Goal: Obtain resource: Download file/media

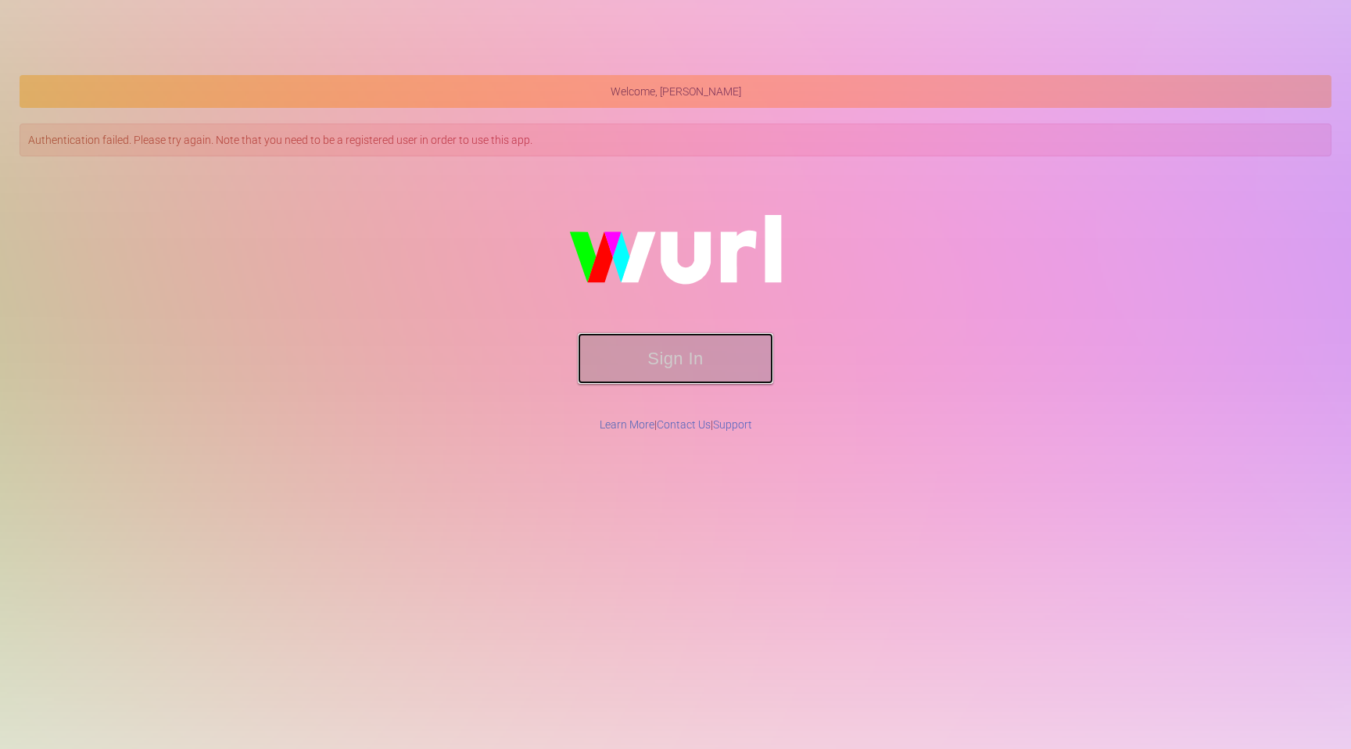
click at [658, 364] on button "Sign In" at bounding box center [675, 358] width 195 height 51
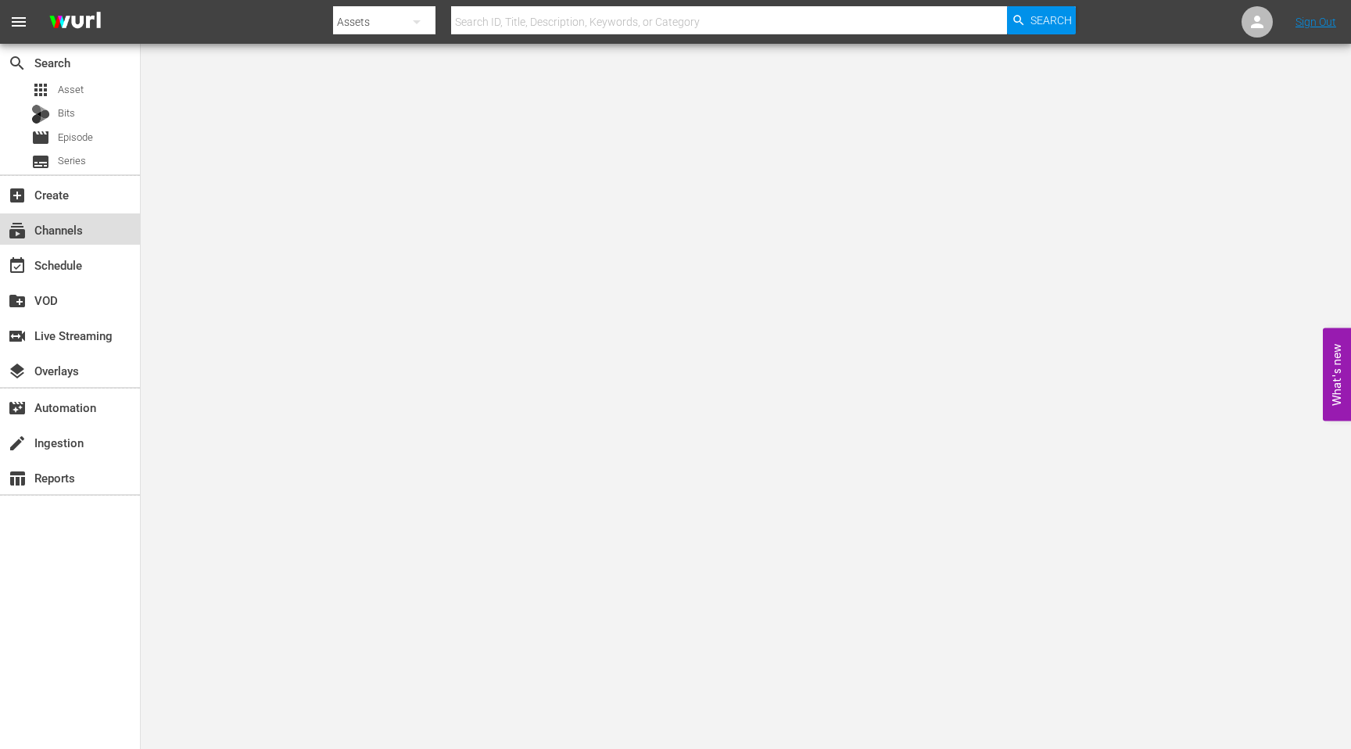
click at [63, 228] on div "subscriptions Channels" at bounding box center [44, 227] width 88 height 14
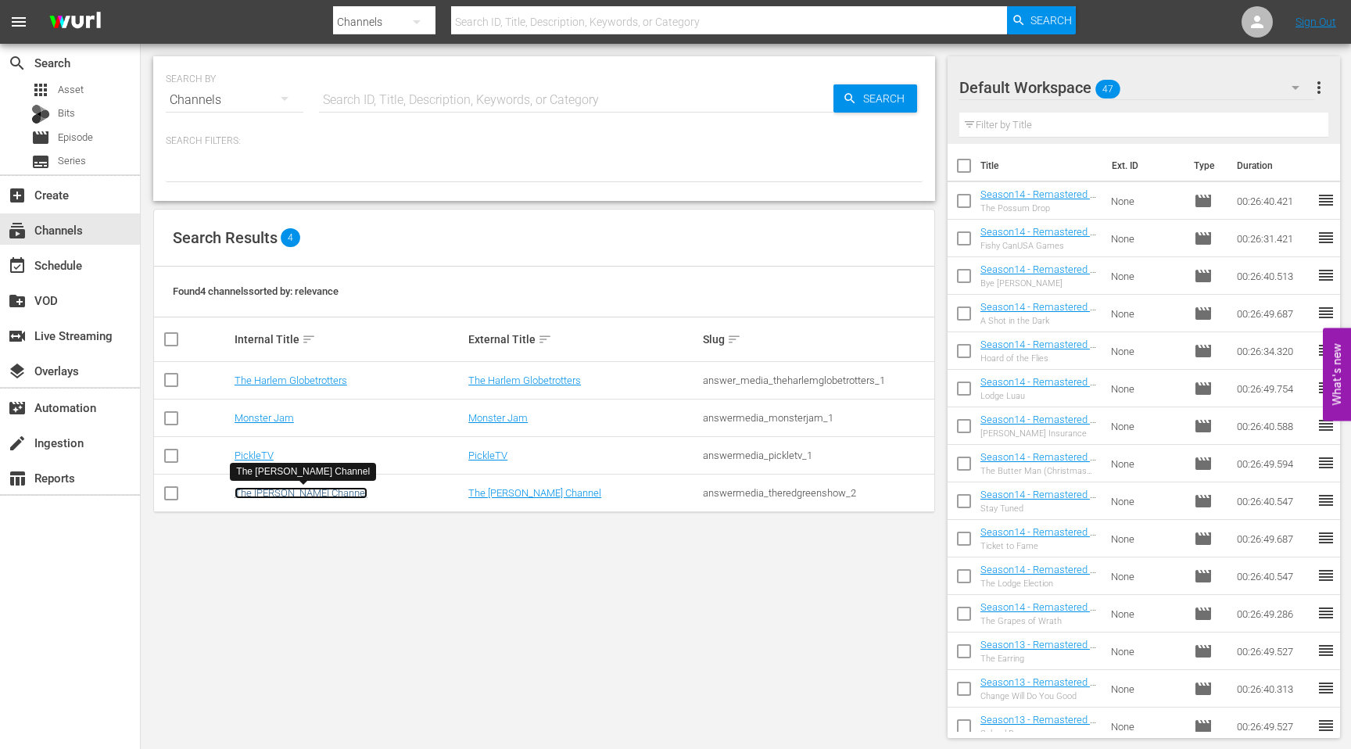
click at [290, 492] on link "The [PERSON_NAME] Channel" at bounding box center [301, 493] width 133 height 12
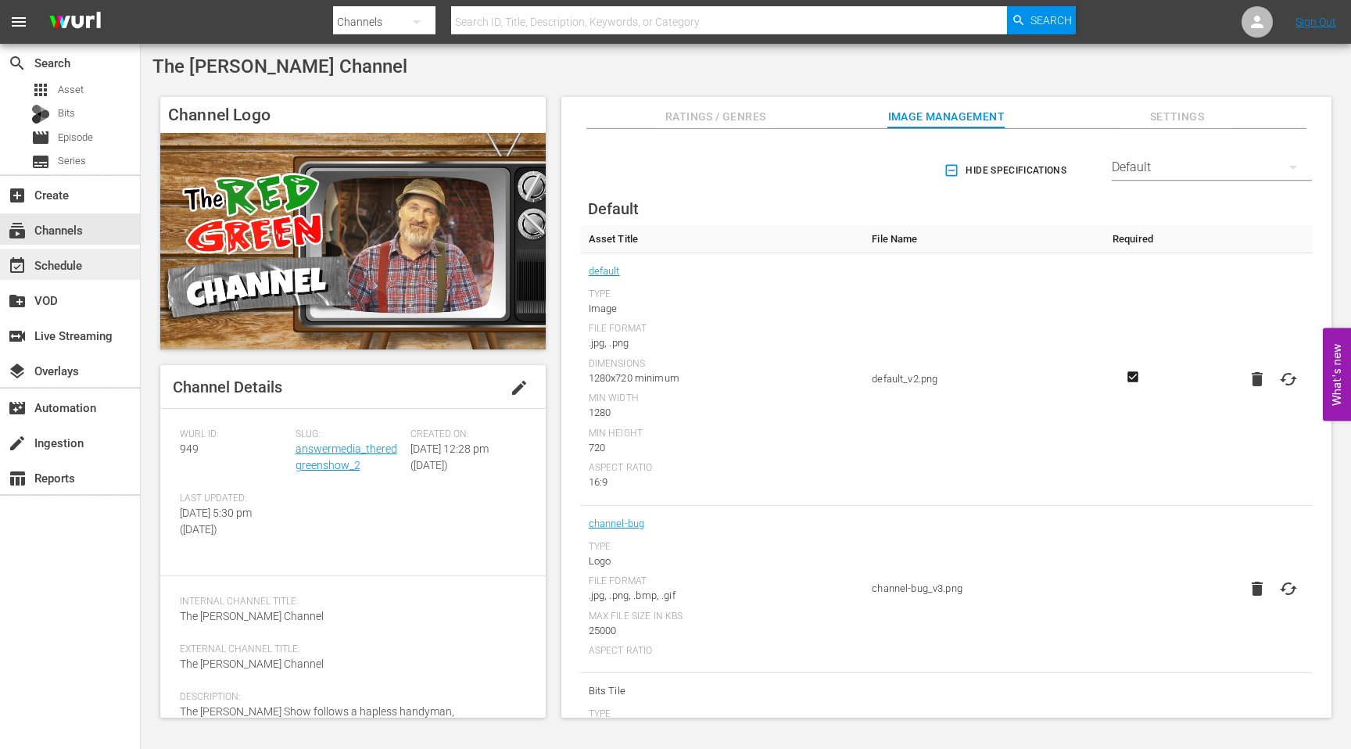
click at [52, 267] on div "event_available Schedule" at bounding box center [44, 263] width 88 height 14
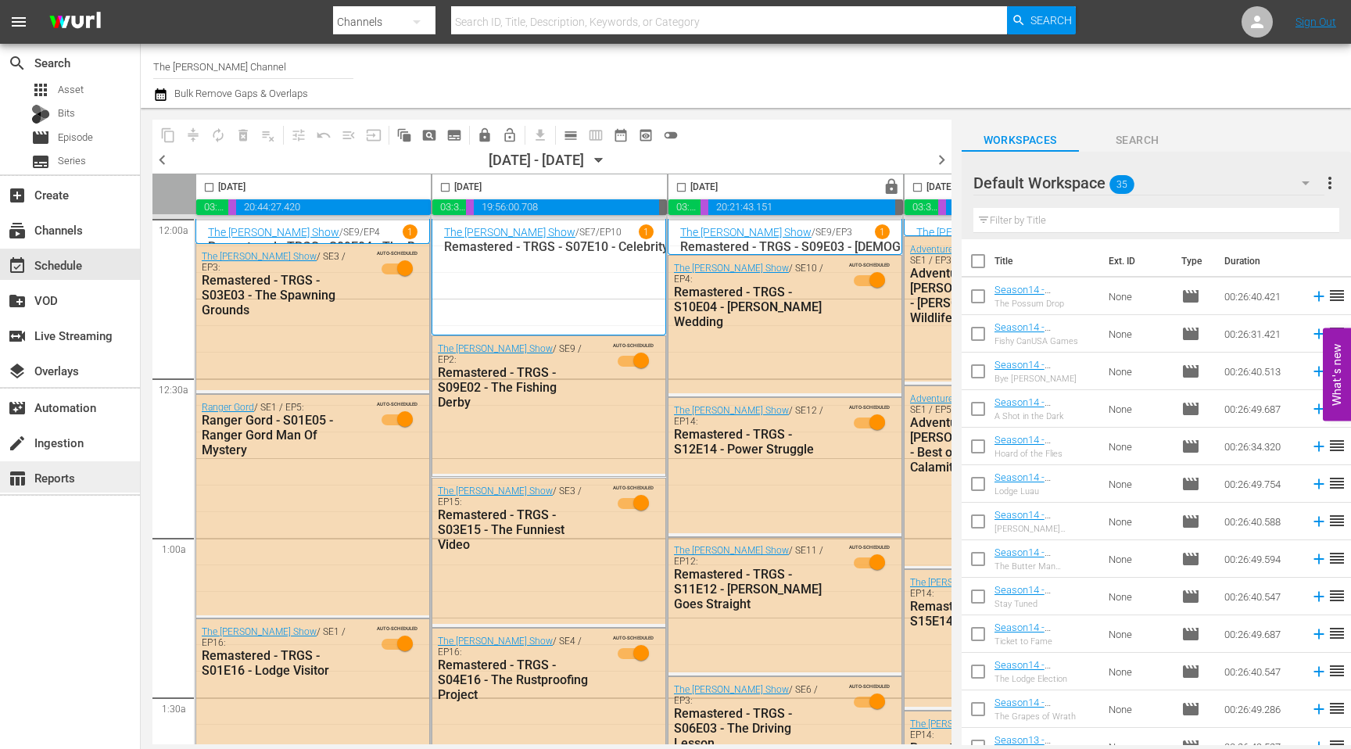
click at [77, 475] on div "table_chart Reports" at bounding box center [44, 475] width 88 height 14
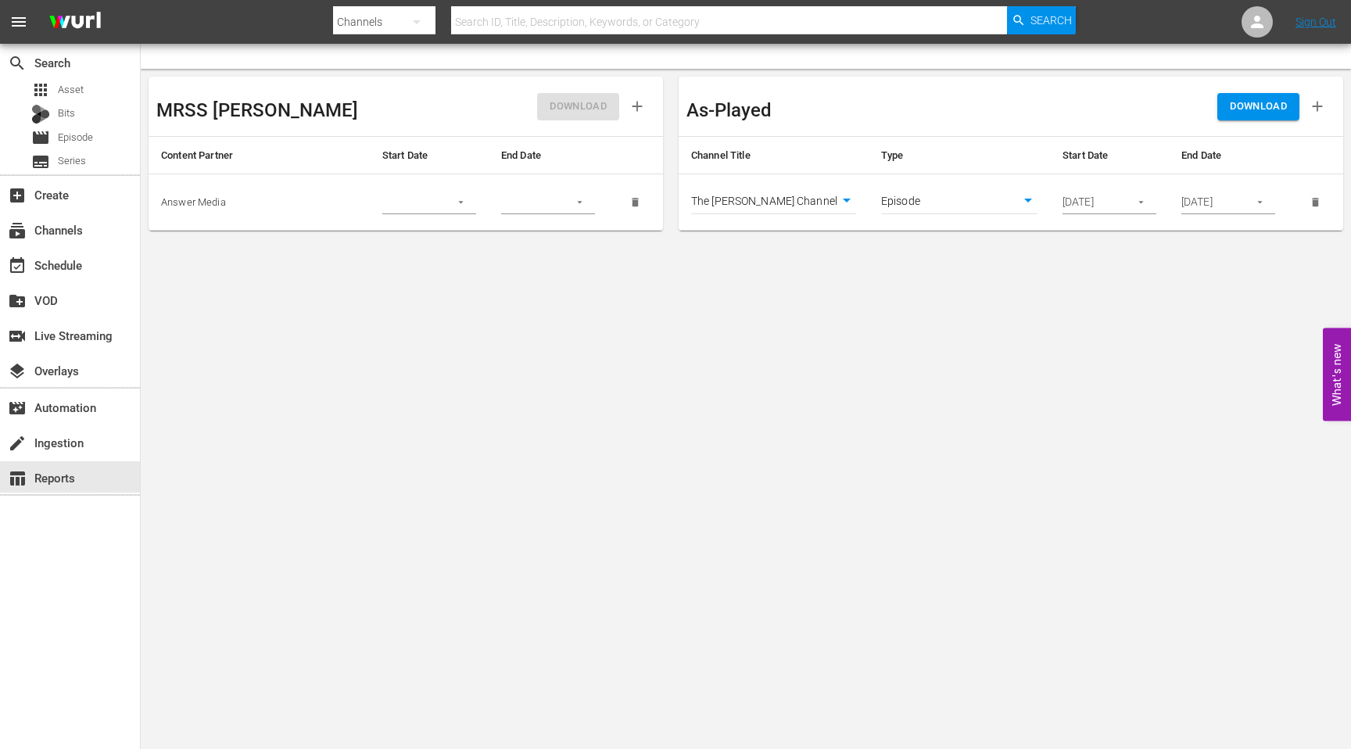
click at [1236, 113] on span "DOWNLOAD" at bounding box center [1258, 107] width 57 height 18
